Goal: Task Accomplishment & Management: Use online tool/utility

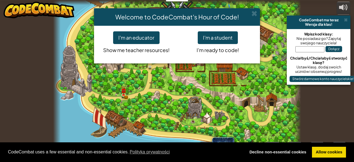
select select "pl"
click at [264, 122] on div "Welcome to CodeCombat's Hour of Code! I'm an educator Show me teacher resources…" at bounding box center [177, 81] width 354 height 162
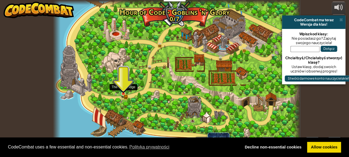
click at [123, 92] on img at bounding box center [124, 88] width 6 height 12
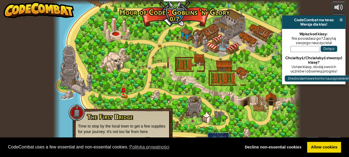
click at [339, 20] on span at bounding box center [341, 20] width 4 height 4
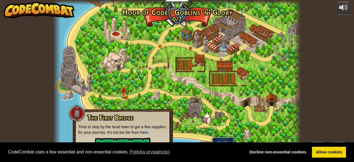
click at [147, 131] on p "Time to stop by the local town to get a few supplies for your journey. It's not…" at bounding box center [122, 129] width 89 height 11
drag, startPoint x: 144, startPoint y: 138, endPoint x: 96, endPoint y: 118, distance: 52.2
click at [93, 119] on div "The First Bridge Time to stop by the local town to get a few supplies for your …" at bounding box center [122, 134] width 89 height 41
click at [158, 62] on div at bounding box center [176, 81] width 247 height 162
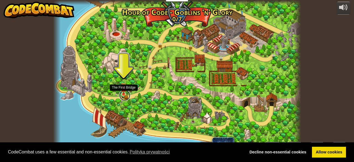
click at [123, 95] on link at bounding box center [124, 94] width 11 height 11
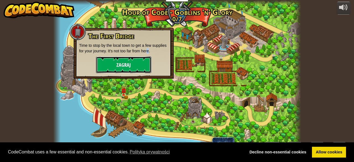
click at [121, 64] on button "Zagraj" at bounding box center [123, 64] width 55 height 17
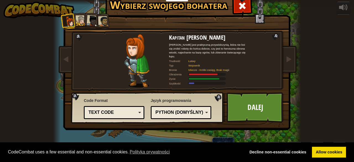
click at [127, 113] on div "Text code" at bounding box center [112, 112] width 48 height 6
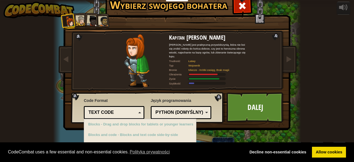
click at [160, 108] on div "Python (Domyślny)" at bounding box center [180, 112] width 53 height 9
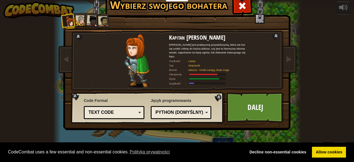
click at [163, 99] on div "Język programowania Python (Domyślny) JavaScript Lua C++ Java (Eksperymentalny)…" at bounding box center [181, 108] width 60 height 24
click at [285, 61] on span at bounding box center [288, 59] width 7 height 7
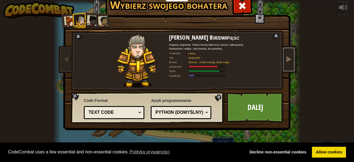
click at [285, 62] on span at bounding box center [288, 59] width 7 height 7
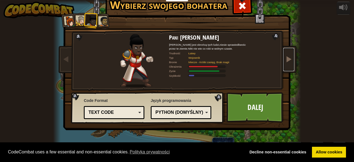
click at [287, 57] on span at bounding box center [288, 59] width 7 height 7
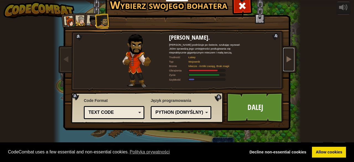
click at [285, 65] on link at bounding box center [288, 59] width 11 height 23
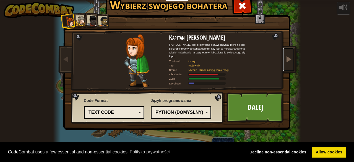
click at [285, 65] on link at bounding box center [288, 59] width 11 height 23
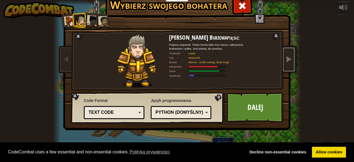
click at [285, 65] on link at bounding box center [288, 59] width 11 height 23
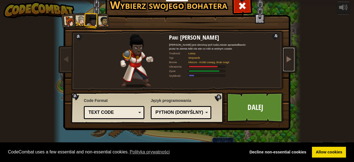
click at [285, 65] on link at bounding box center [288, 59] width 11 height 23
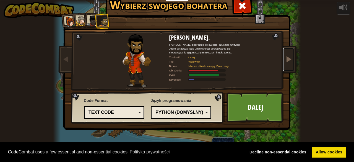
click at [285, 65] on link at bounding box center [288, 59] width 11 height 23
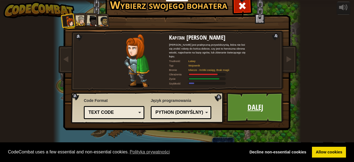
click at [253, 109] on link "Dalej" at bounding box center [255, 107] width 58 height 30
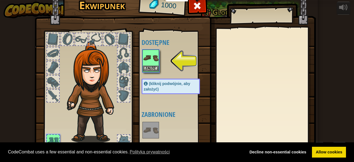
click at [150, 63] on img at bounding box center [150, 57] width 15 height 15
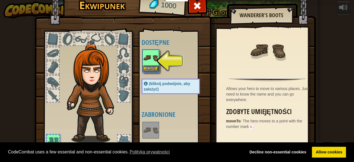
click at [149, 63] on img at bounding box center [150, 57] width 15 height 15
click at [147, 66] on button "Załóż" at bounding box center [150, 68] width 15 height 6
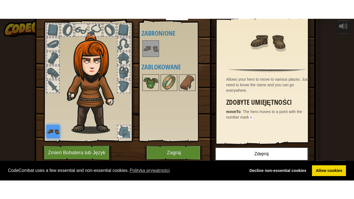
scroll to position [29, 0]
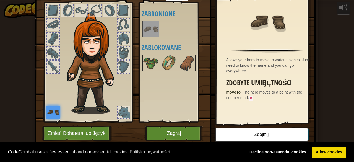
click at [122, 68] on div at bounding box center [123, 67] width 12 height 12
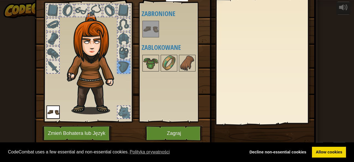
click at [48, 7] on div at bounding box center [53, 10] width 12 height 12
click at [166, 66] on img at bounding box center [168, 62] width 15 height 15
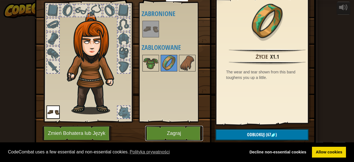
click at [186, 133] on button "Zagraj" at bounding box center [174, 132] width 58 height 15
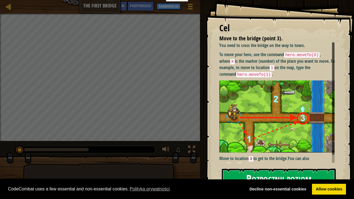
click at [275, 161] on button "Rozpocznij poziom" at bounding box center [279, 179] width 114 height 22
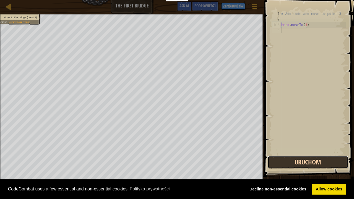
click at [301, 161] on button "Uruchom" at bounding box center [307, 162] width 80 height 13
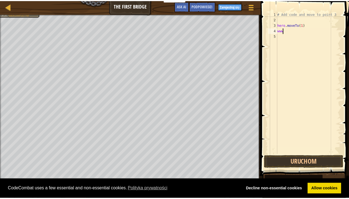
scroll to position [2, 0]
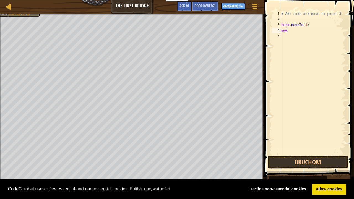
type textarea "w"
type textarea "2"
click at [287, 44] on div "# Add code and move to point 3 hero . moveTo ( 1 ) 2" at bounding box center [312, 88] width 65 height 155
click at [308, 161] on button "Uruchom" at bounding box center [307, 162] width 80 height 13
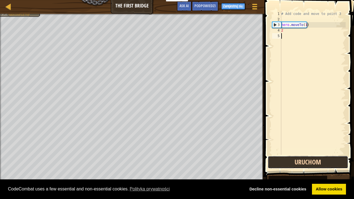
click at [308, 161] on button "Uruchom" at bounding box center [307, 162] width 80 height 13
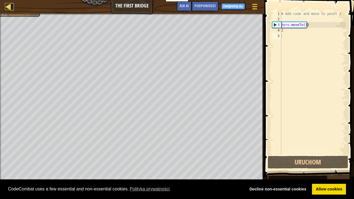
click at [5, 7] on div at bounding box center [8, 6] width 7 height 7
select select "pl"
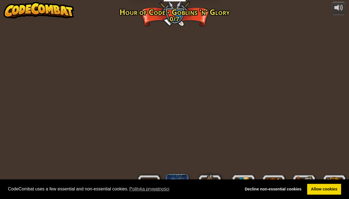
select select "pl"
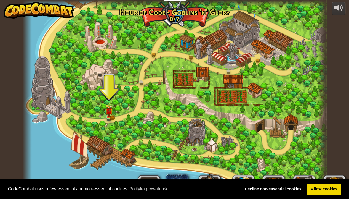
drag, startPoint x: 226, startPoint y: 155, endPoint x: 177, endPoint y: 126, distance: 56.6
click at [215, 150] on div at bounding box center [175, 99] width 304 height 199
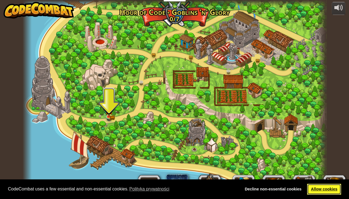
click at [335, 161] on link "Allow cookies" at bounding box center [324, 189] width 34 height 11
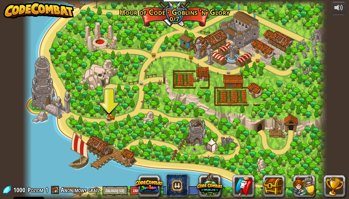
click at [151, 96] on div at bounding box center [175, 99] width 304 height 199
drag, startPoint x: 117, startPoint y: 102, endPoint x: 206, endPoint y: 152, distance: 101.6
click at [215, 155] on div at bounding box center [175, 99] width 304 height 199
